Goal: Find specific page/section: Find specific page/section

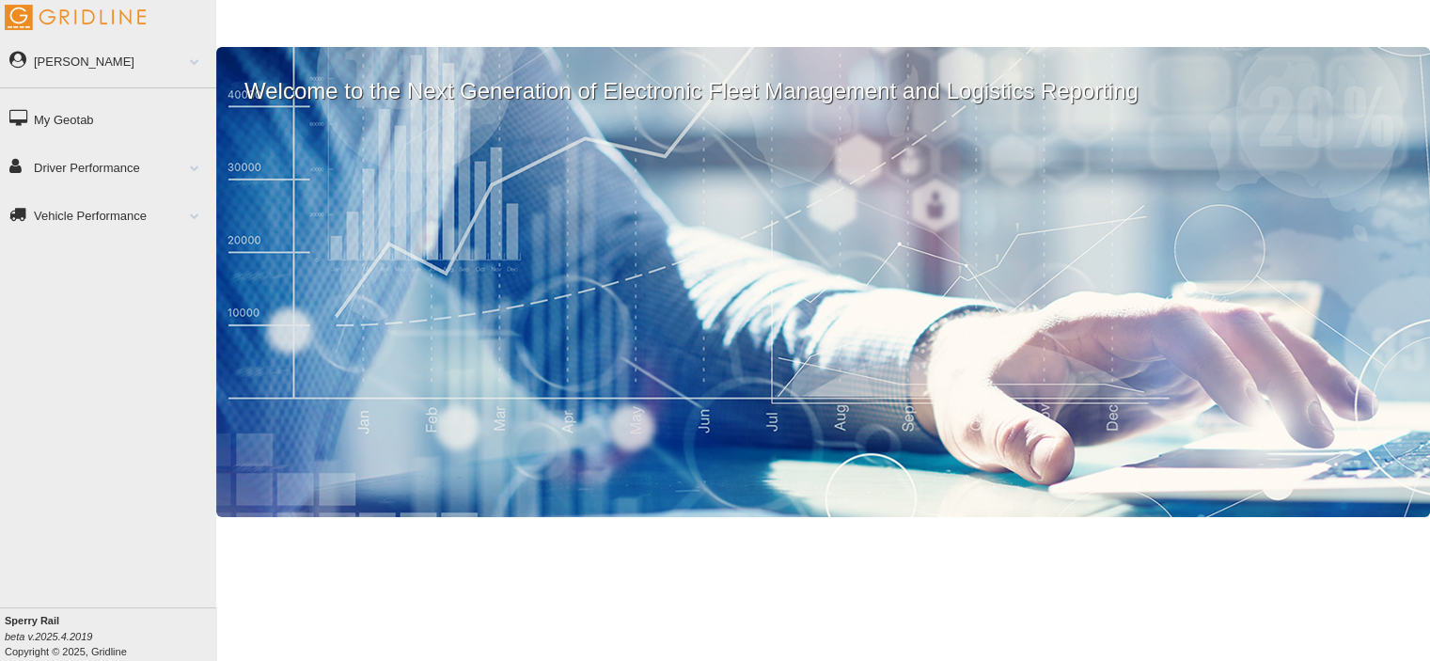
click at [192, 164] on span at bounding box center [194, 167] width 24 height 9
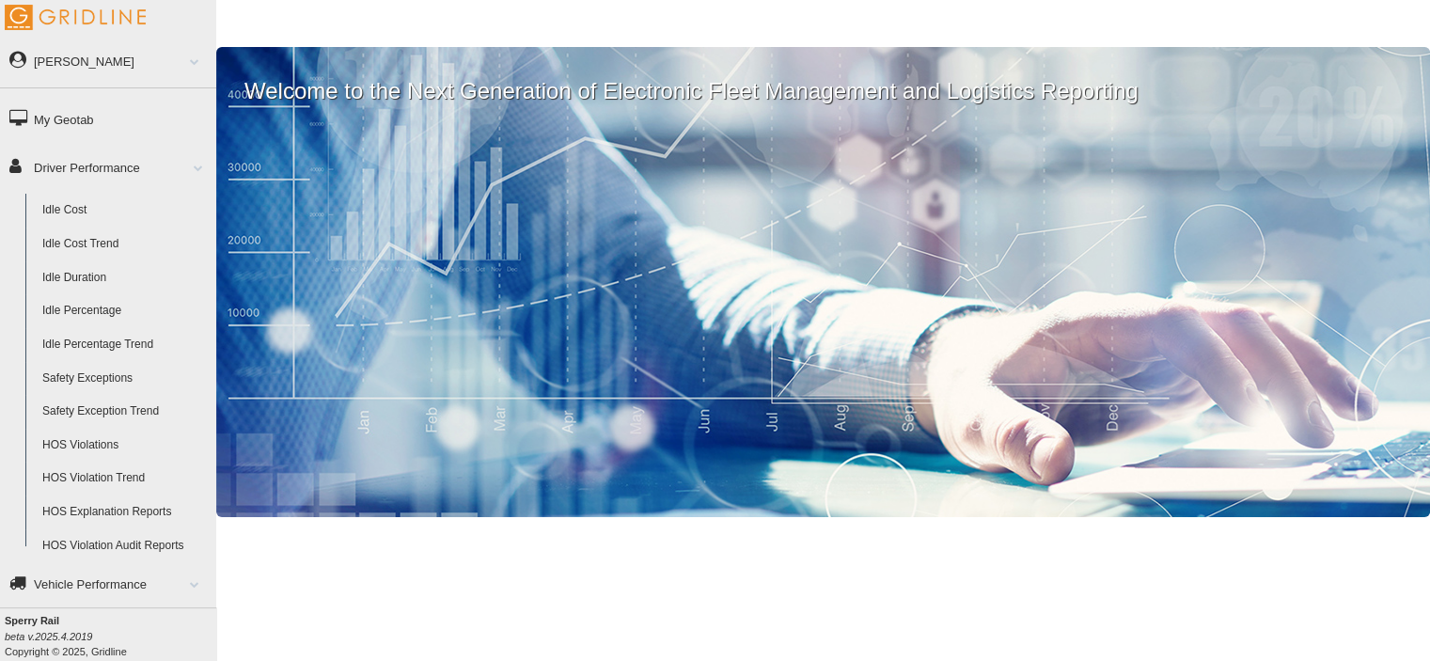
click at [83, 309] on link "Idle Percentage" at bounding box center [125, 311] width 182 height 34
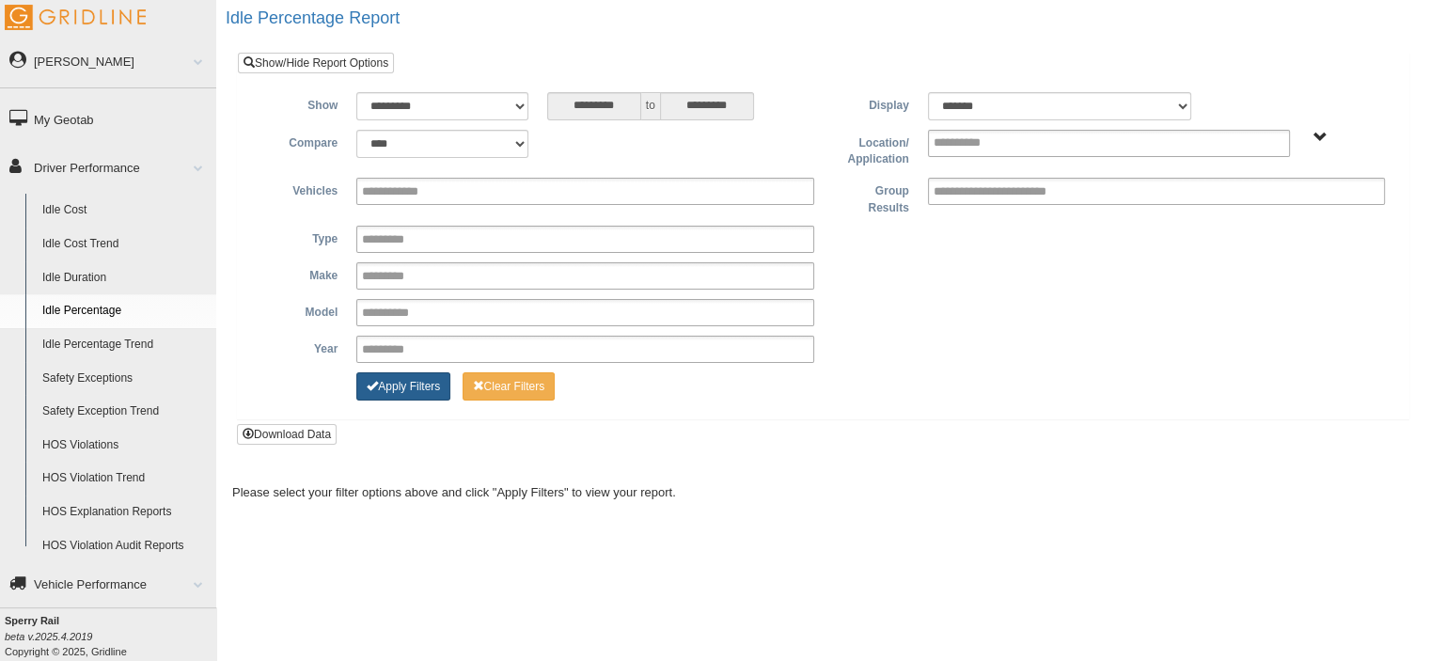
click at [414, 373] on button "Apply Filters" at bounding box center [403, 386] width 94 height 28
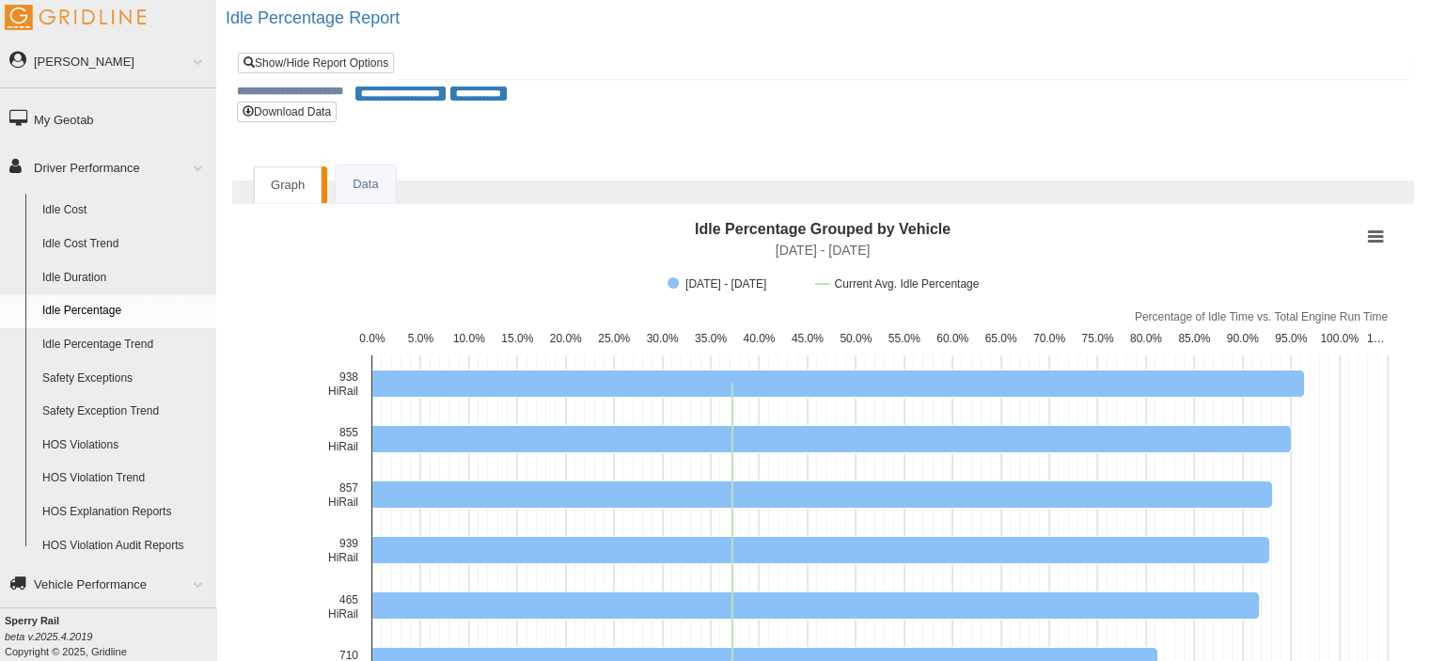
drag, startPoint x: 1398, startPoint y: 315, endPoint x: 1147, endPoint y: 317, distance: 251.1
drag, startPoint x: 1201, startPoint y: 334, endPoint x: 1234, endPoint y: 320, distance: 35.8
drag, startPoint x: 1169, startPoint y: 307, endPoint x: 1143, endPoint y: 307, distance: 26.3
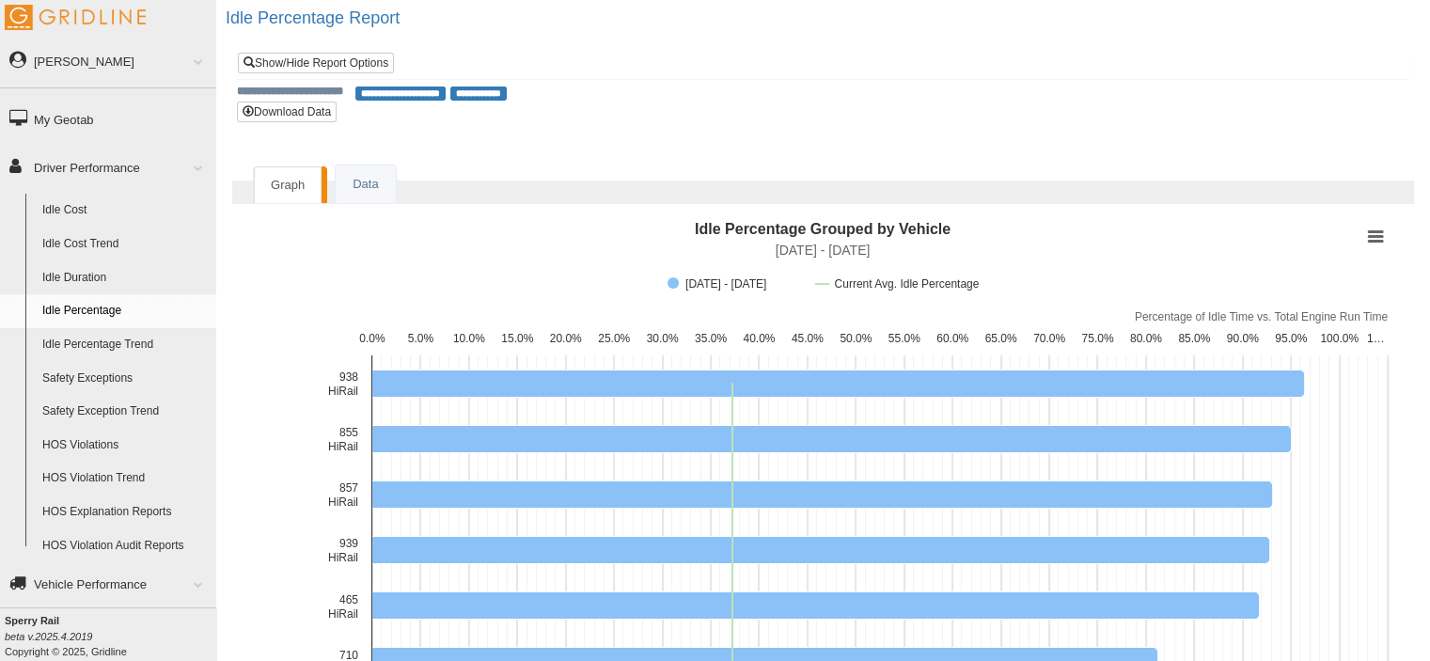
click at [367, 180] on link "Data" at bounding box center [365, 185] width 59 height 39
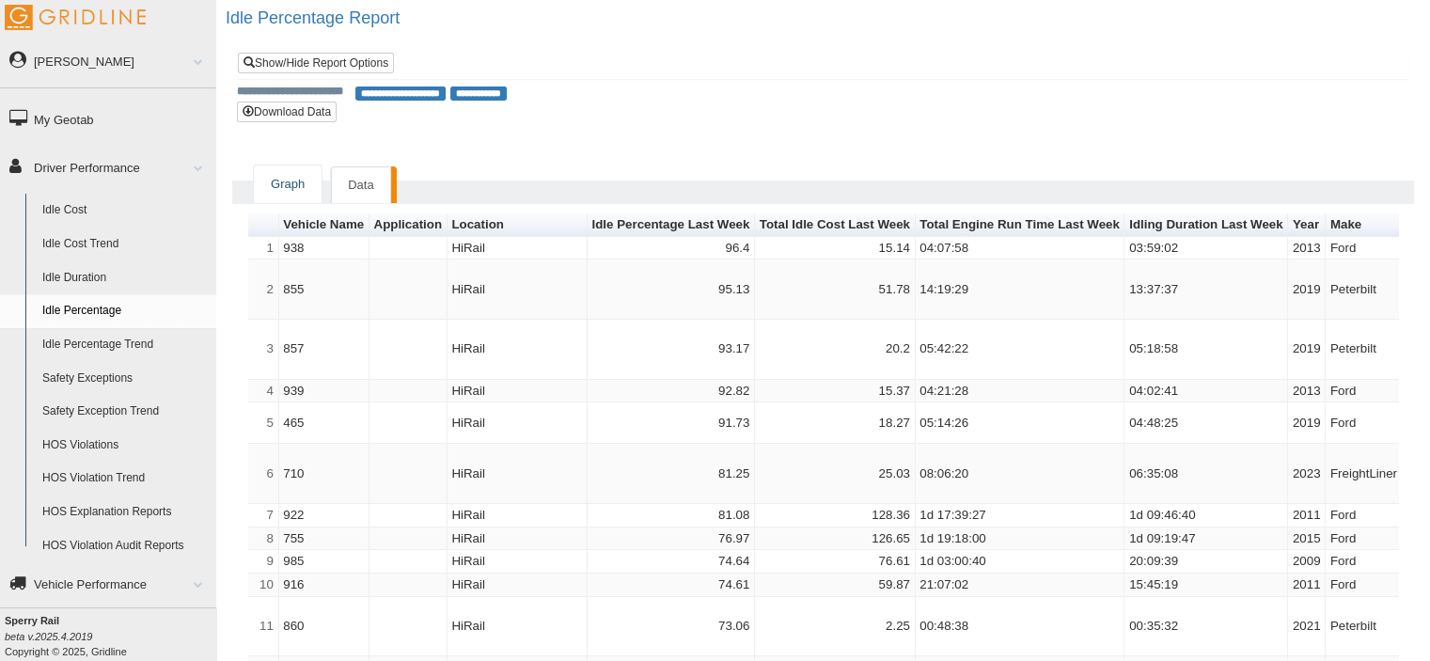
click at [292, 181] on link "Graph" at bounding box center [288, 185] width 68 height 39
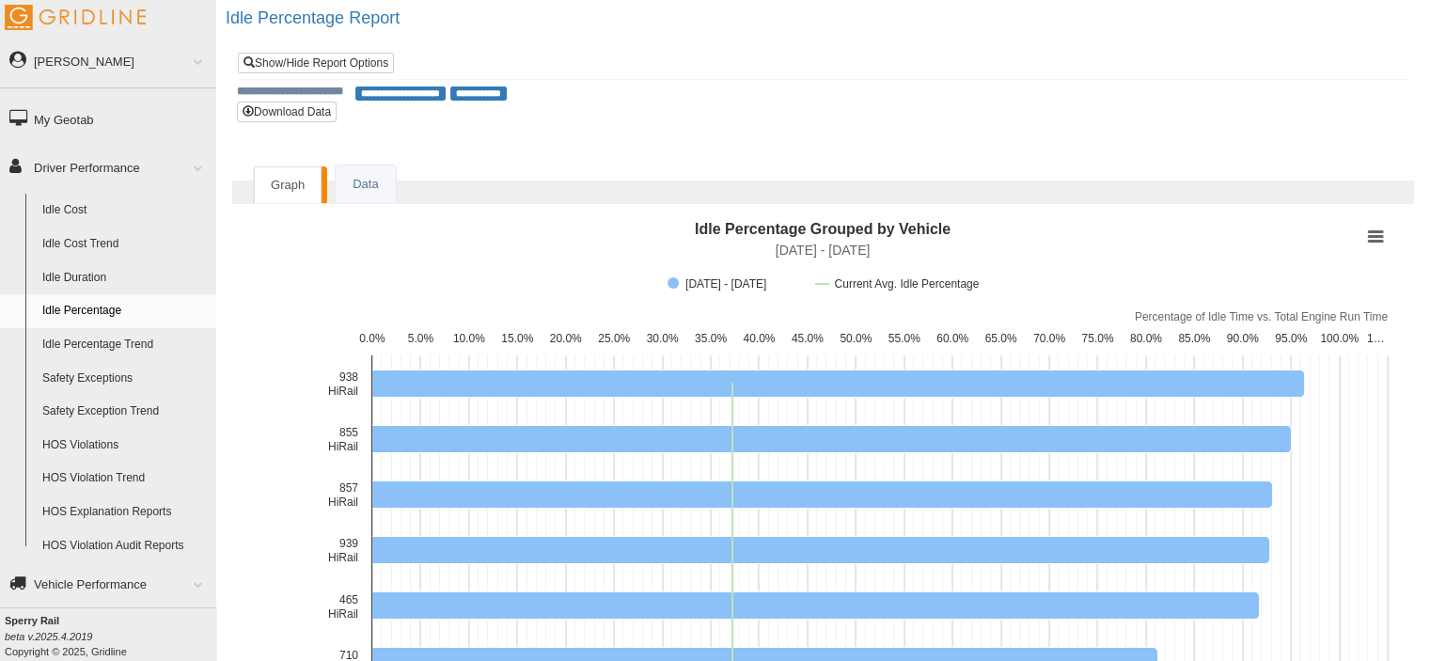
drag, startPoint x: 1175, startPoint y: 311, endPoint x: 1239, endPoint y: 315, distance: 64.1
drag, startPoint x: 1239, startPoint y: 315, endPoint x: 1190, endPoint y: 317, distance: 48.9
click at [1190, 317] on text "Percentage of Idle Time vs. Total Engine Run Time" at bounding box center [1262, 316] width 254 height 13
click at [1192, 317] on text "Percentage of Idle Time vs. Total Engine Run Time" at bounding box center [1262, 316] width 254 height 13
